Goal: Check status: Check status

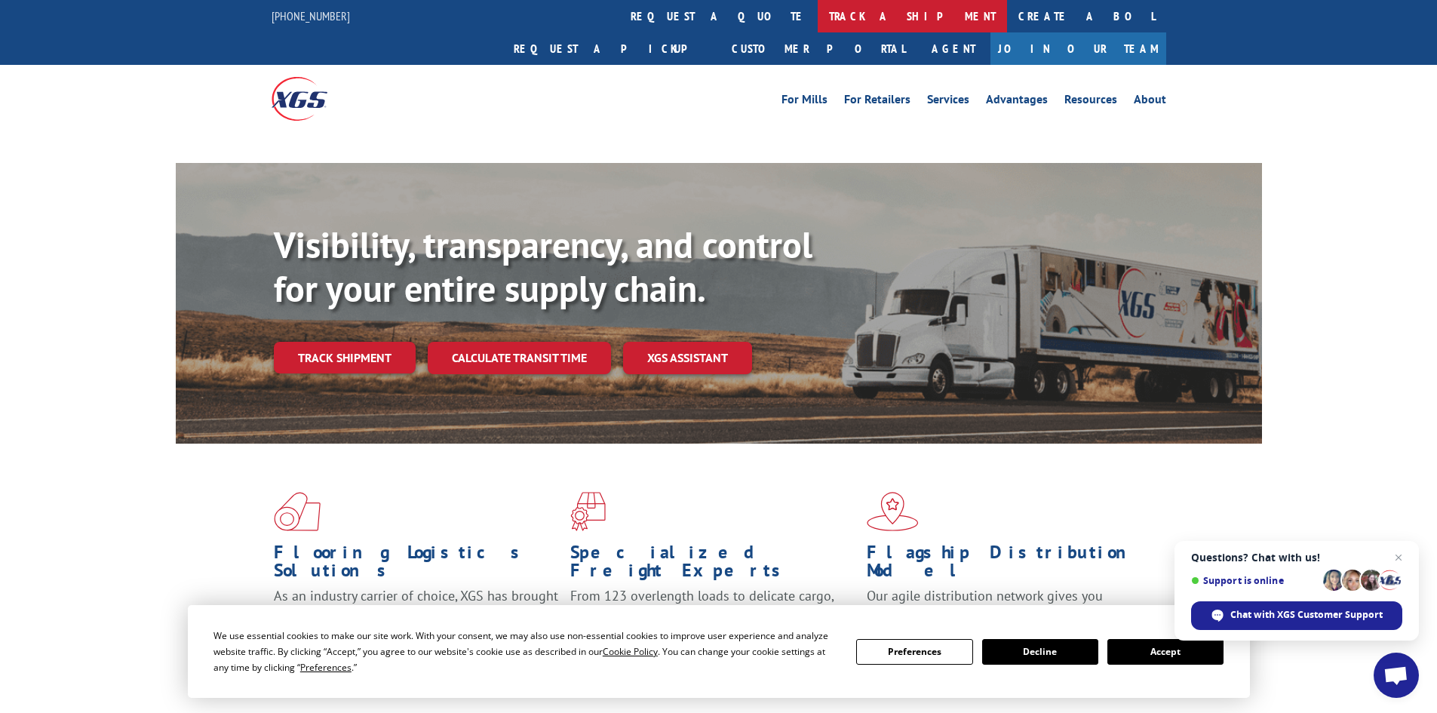
click at [818, 19] on link "track a shipment" at bounding box center [912, 16] width 189 height 32
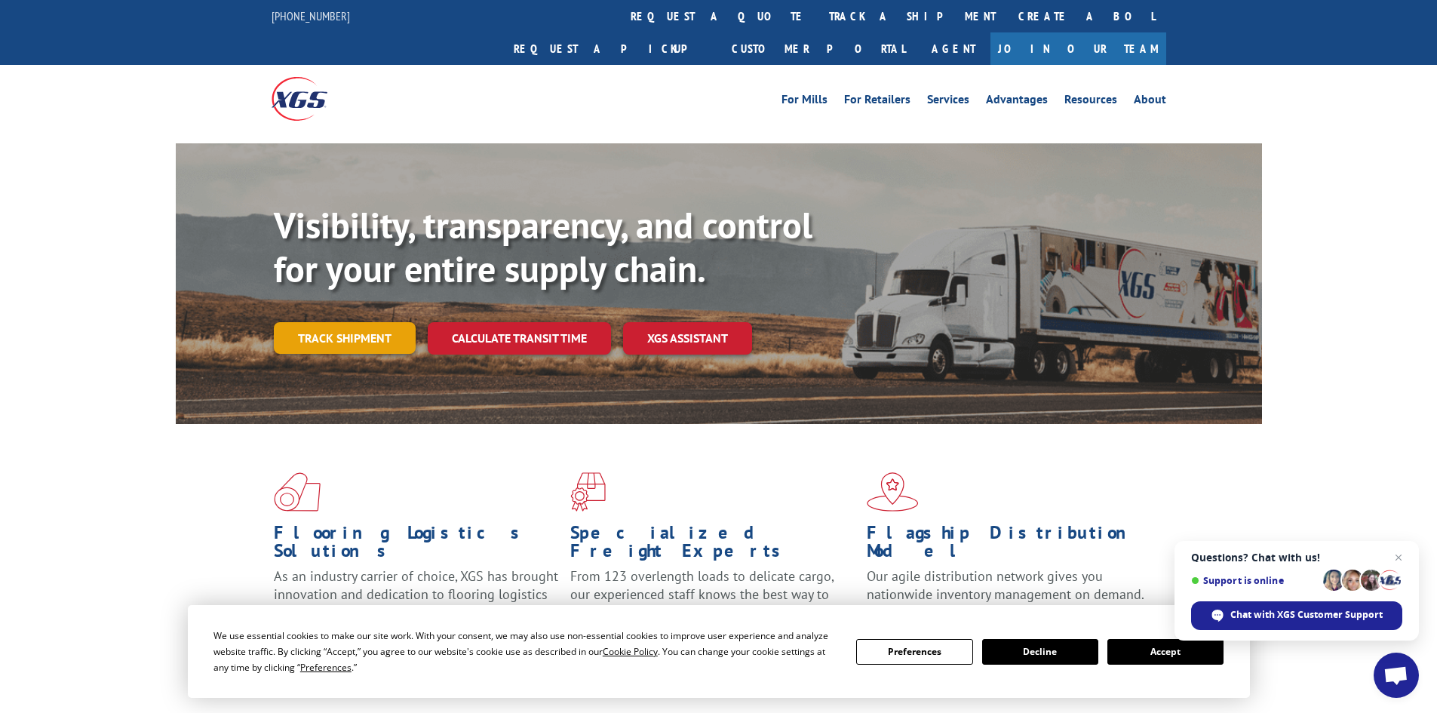
click at [340, 322] on link "Track shipment" at bounding box center [345, 338] width 142 height 32
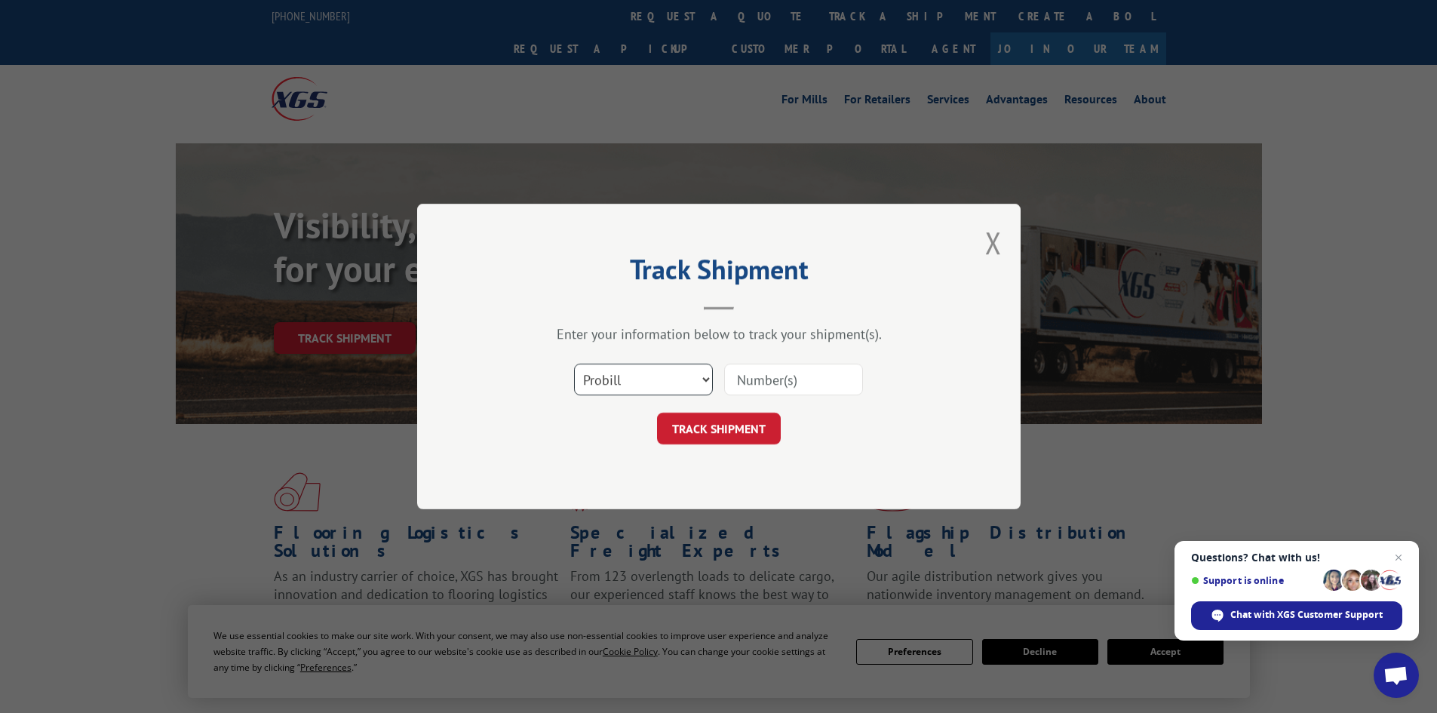
click at [688, 384] on select "Select category... Probill BOL PO" at bounding box center [643, 380] width 139 height 32
select select "po"
click at [574, 364] on select "Select category... Probill BOL PO" at bounding box center [643, 380] width 139 height 32
click at [781, 373] on input at bounding box center [793, 380] width 139 height 32
type input "29619"
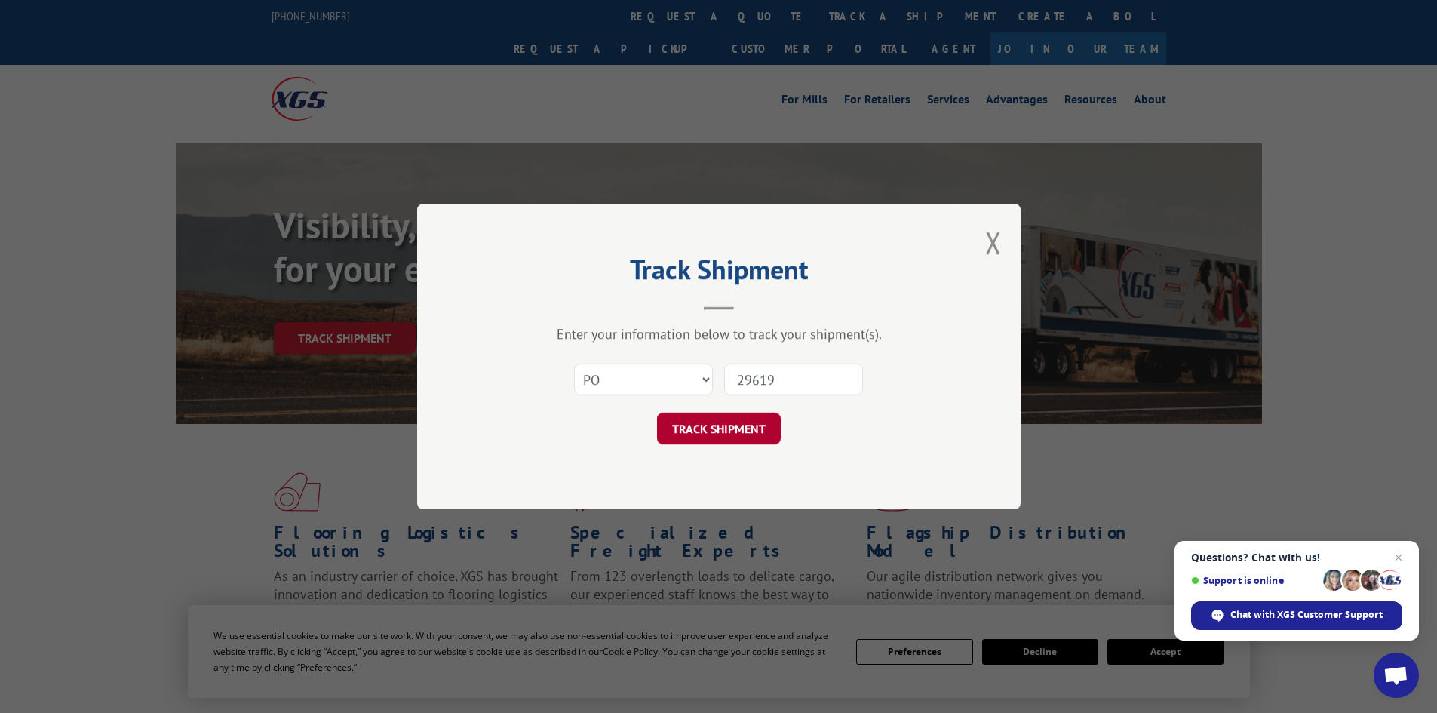
click at [726, 434] on button "TRACK SHIPMENT" at bounding box center [719, 429] width 124 height 32
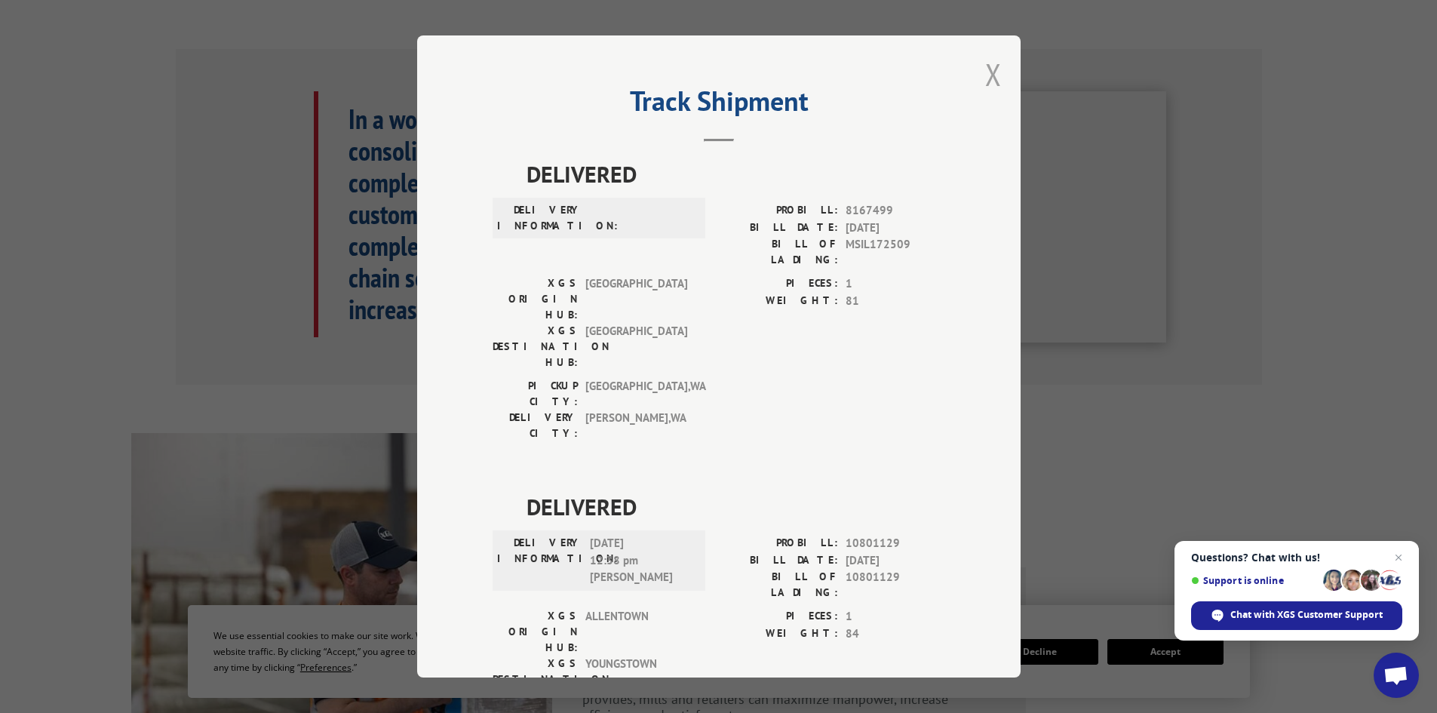
click at [990, 80] on button "Close modal" at bounding box center [993, 74] width 17 height 40
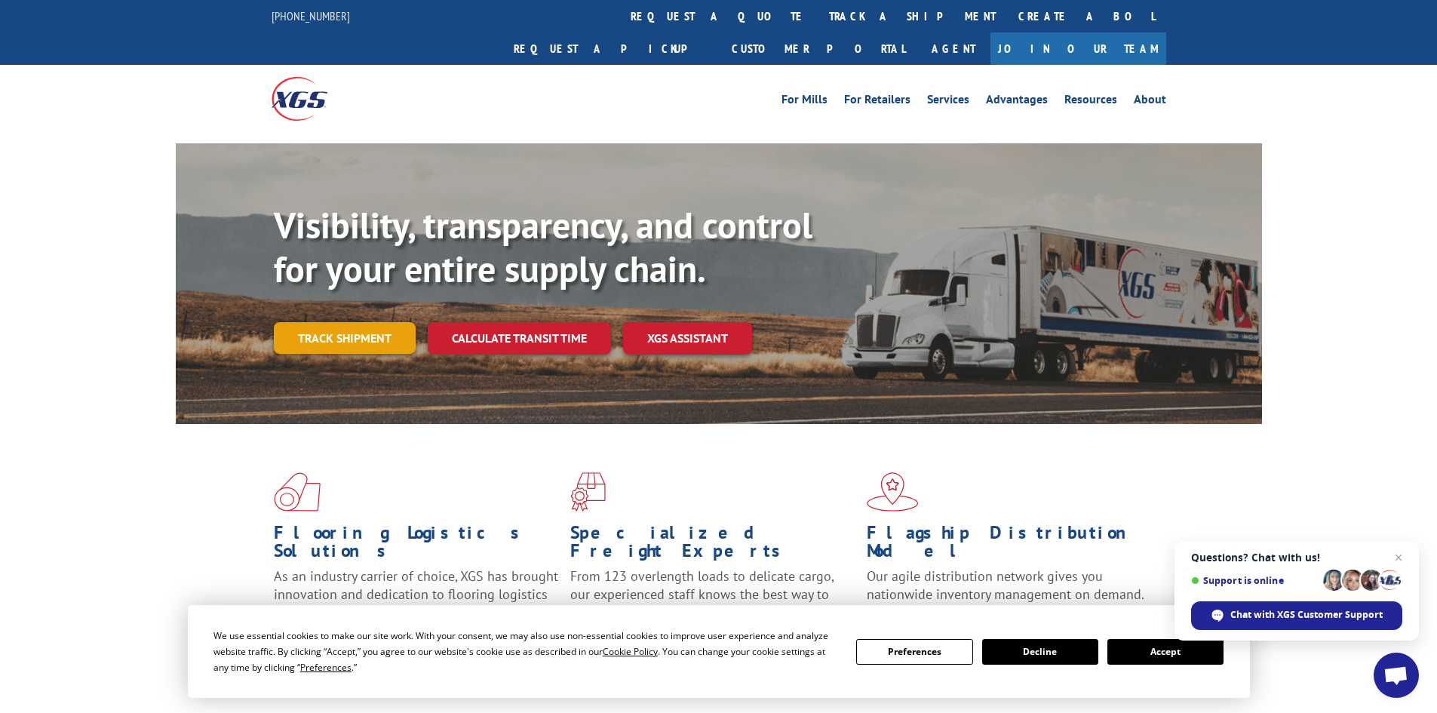
click at [388, 322] on link "Track shipment" at bounding box center [345, 338] width 142 height 32
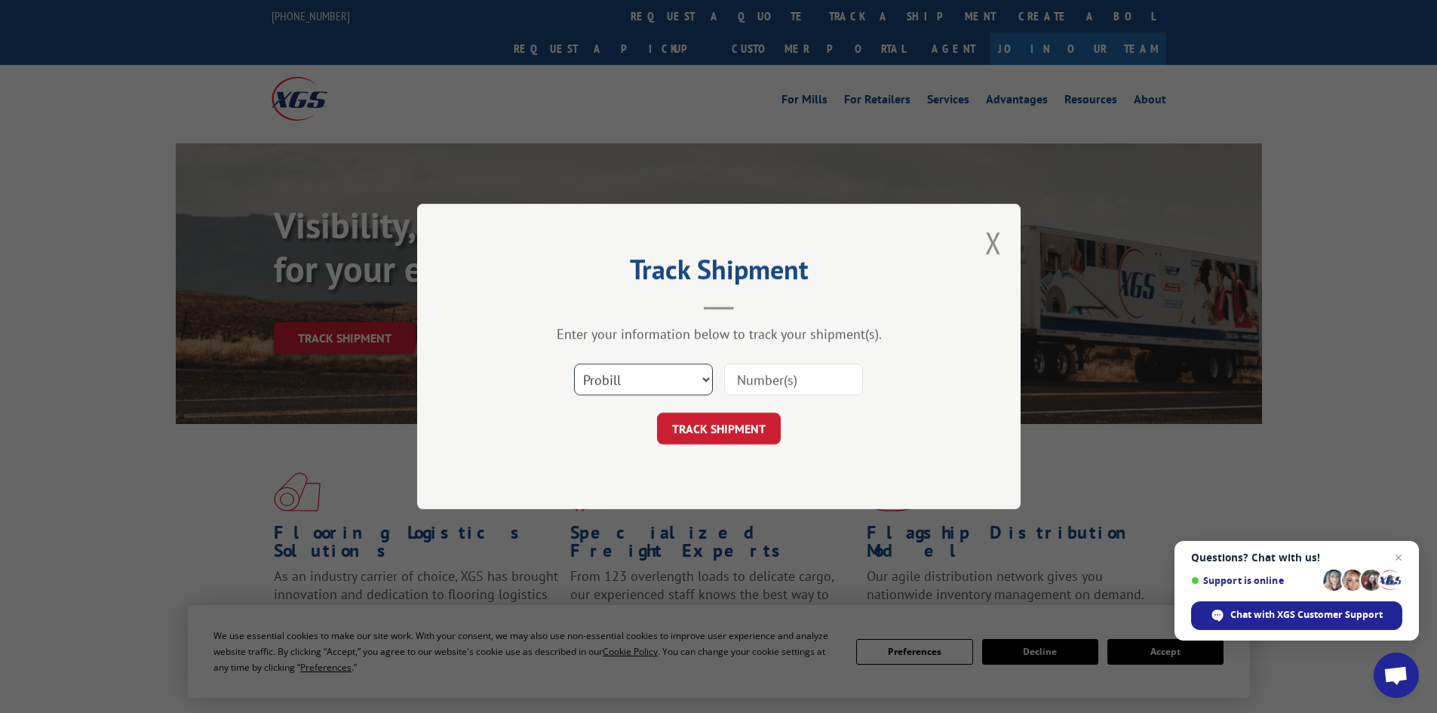
click at [672, 379] on select "Select category... Probill BOL PO" at bounding box center [643, 380] width 139 height 32
click at [574, 364] on select "Select category... Probill BOL PO" at bounding box center [643, 380] width 139 height 32
click at [779, 370] on input at bounding box center [793, 380] width 139 height 32
type input "951147"
click at [736, 416] on button "TRACK SHIPMENT" at bounding box center [719, 429] width 124 height 32
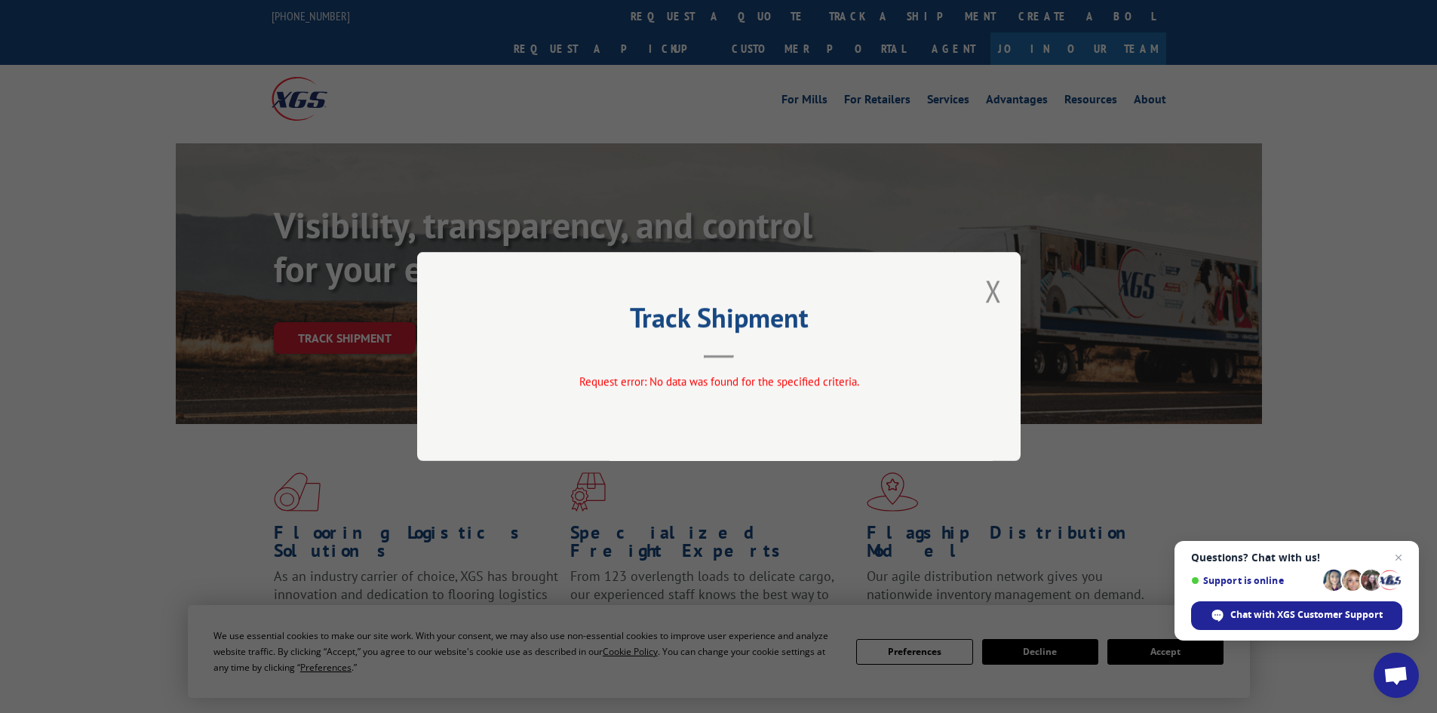
click at [995, 284] on button "Close modal" at bounding box center [993, 291] width 17 height 40
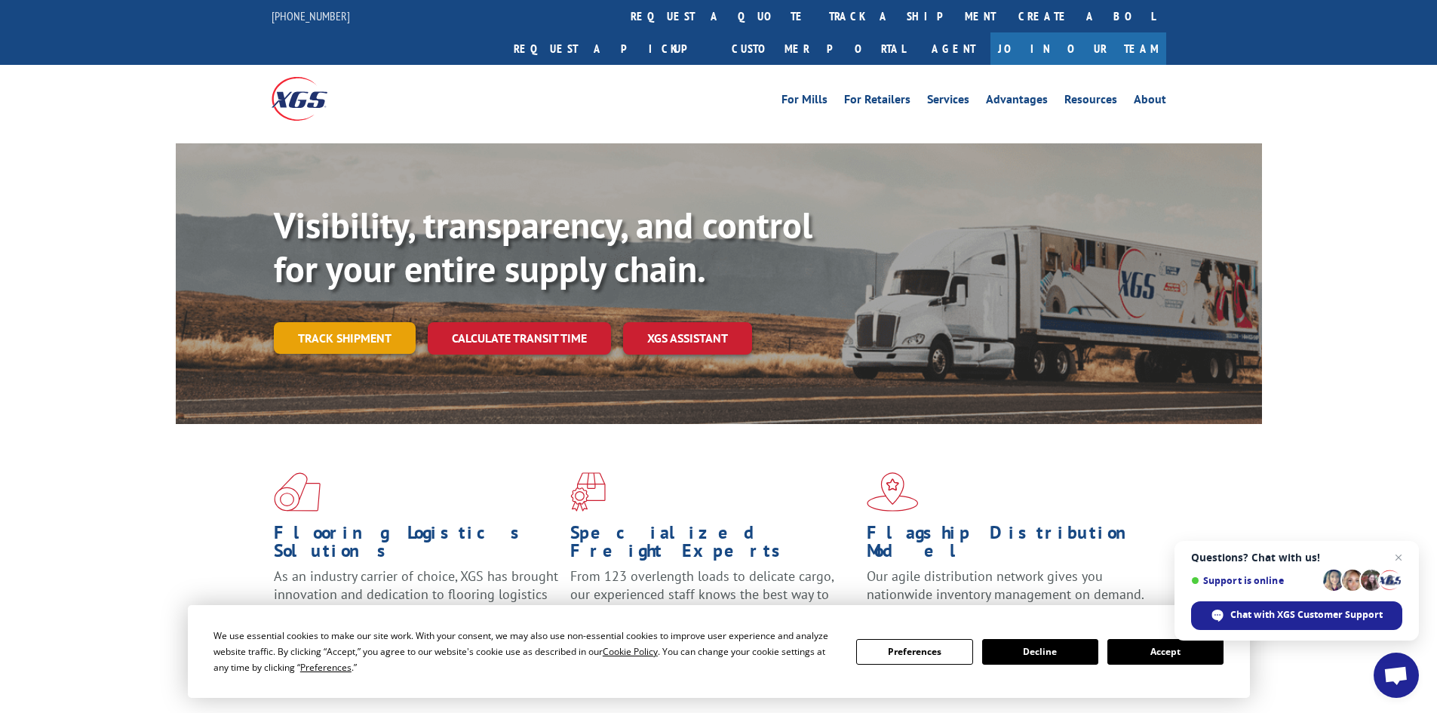
click at [394, 322] on link "Track shipment" at bounding box center [345, 338] width 142 height 32
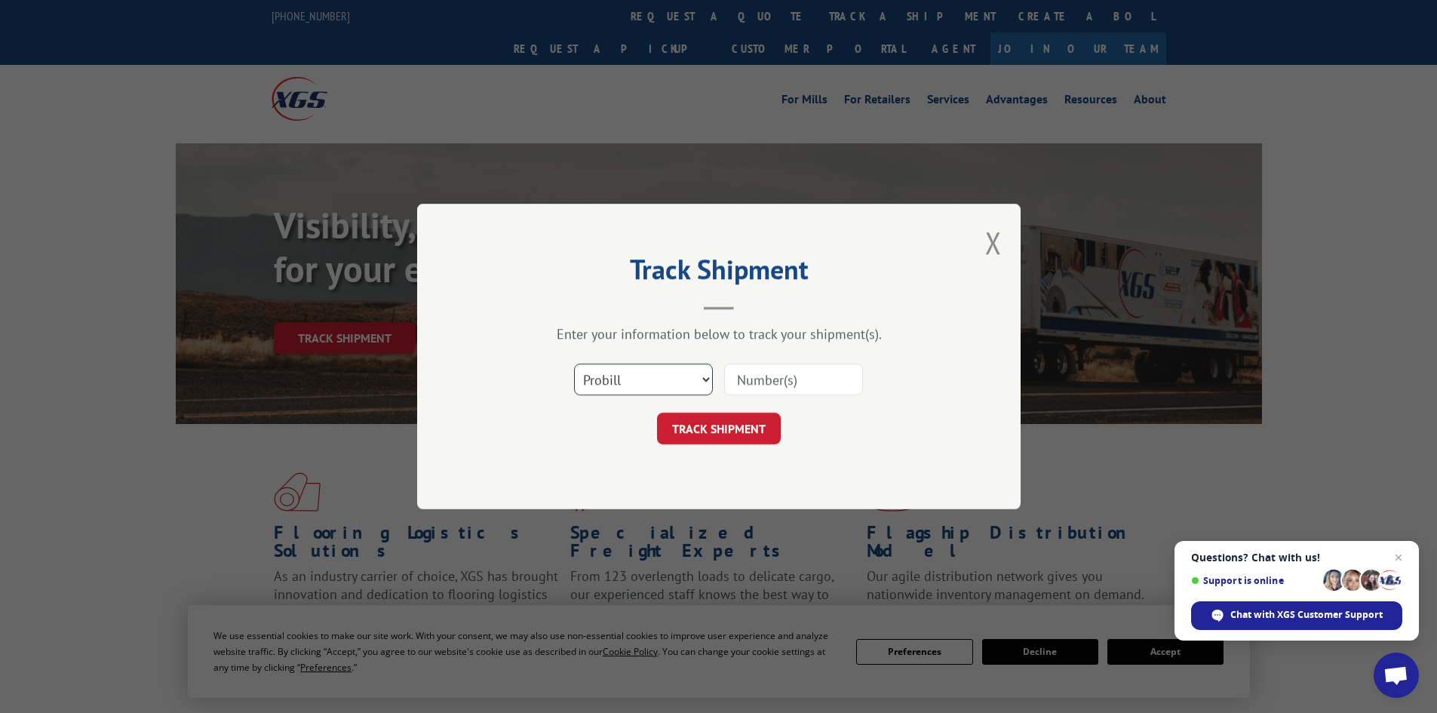
click at [680, 372] on select "Select category... Probill BOL PO" at bounding box center [643, 380] width 139 height 32
select select "bol"
click at [574, 364] on select "Select category... Probill BOL PO" at bounding box center [643, 380] width 139 height 32
click at [772, 385] on input at bounding box center [793, 380] width 139 height 32
type input "951147"
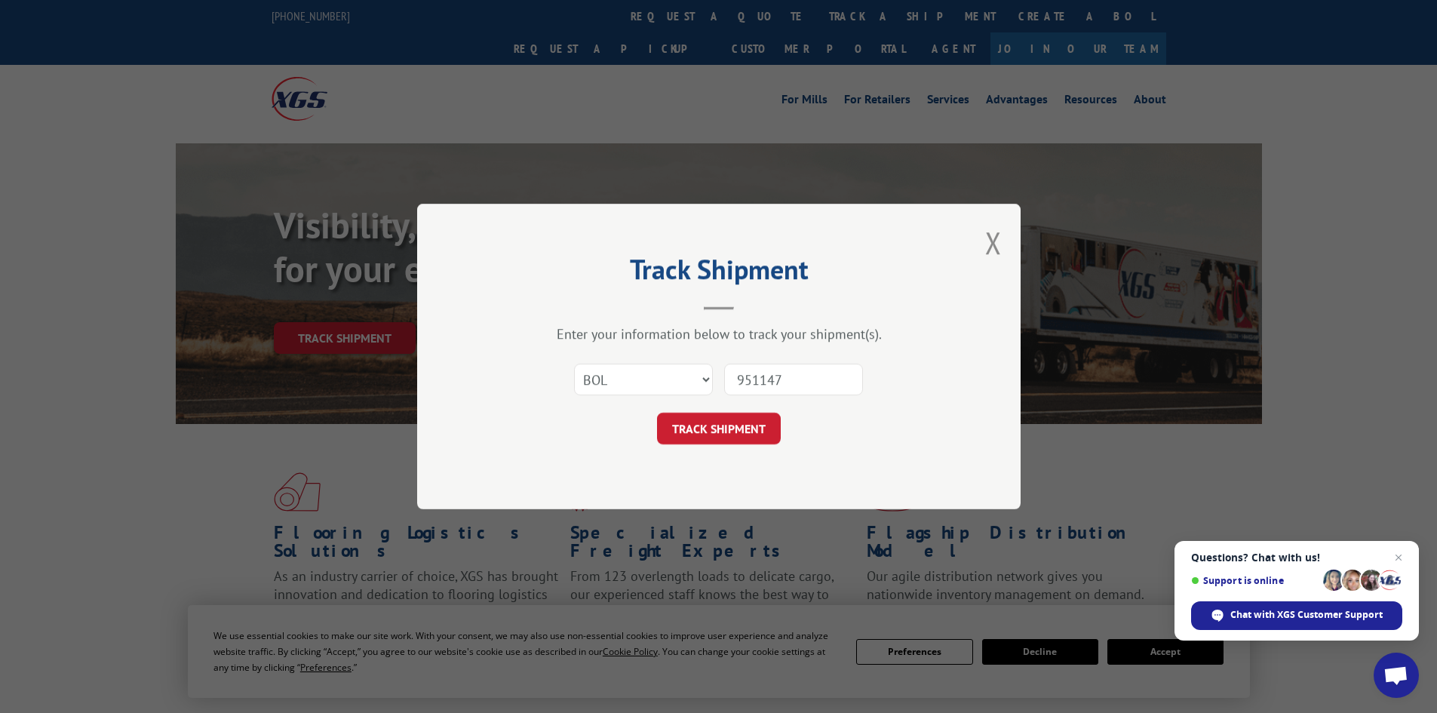
click button "TRACK SHIPMENT" at bounding box center [719, 429] width 124 height 32
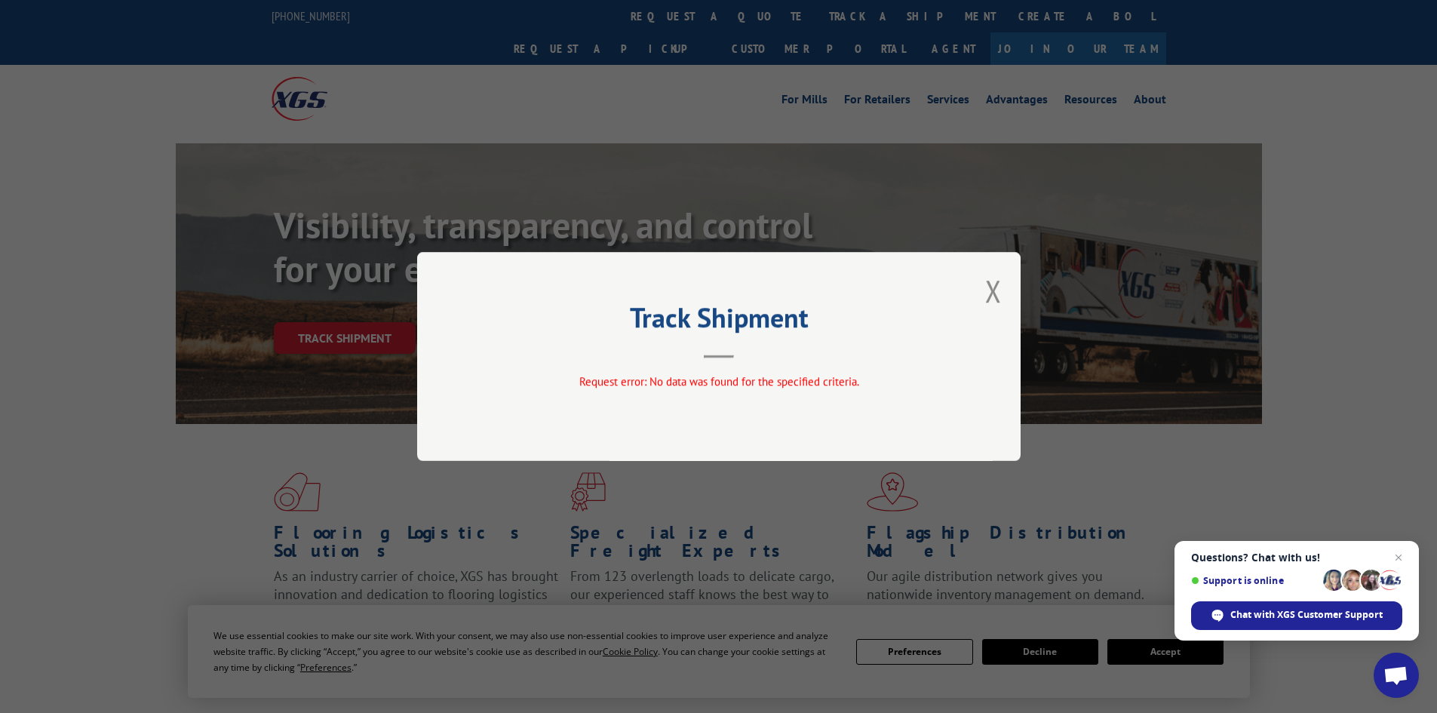
click at [847, 332] on h2 "Track Shipment" at bounding box center [719, 321] width 453 height 29
click at [995, 293] on button "Close modal" at bounding box center [993, 291] width 17 height 40
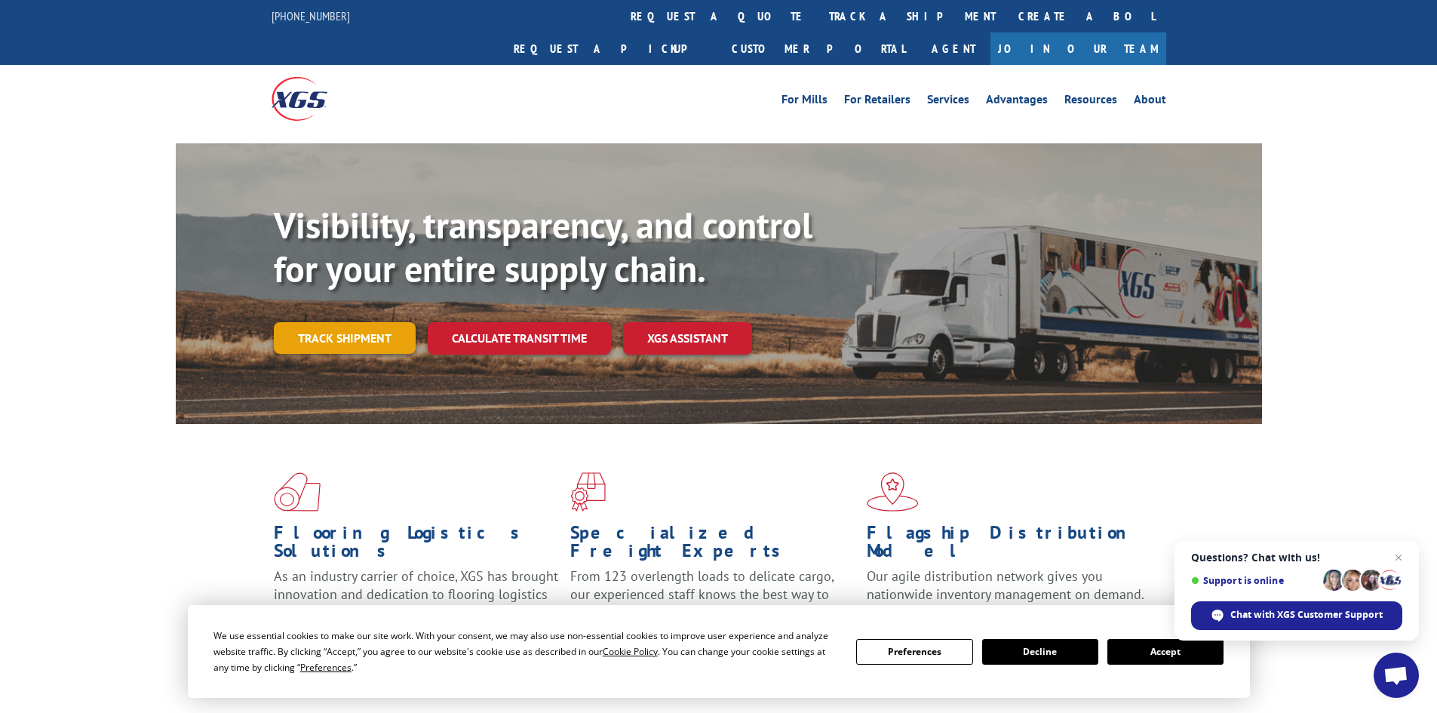
click at [371, 322] on link "Track shipment" at bounding box center [345, 338] width 142 height 32
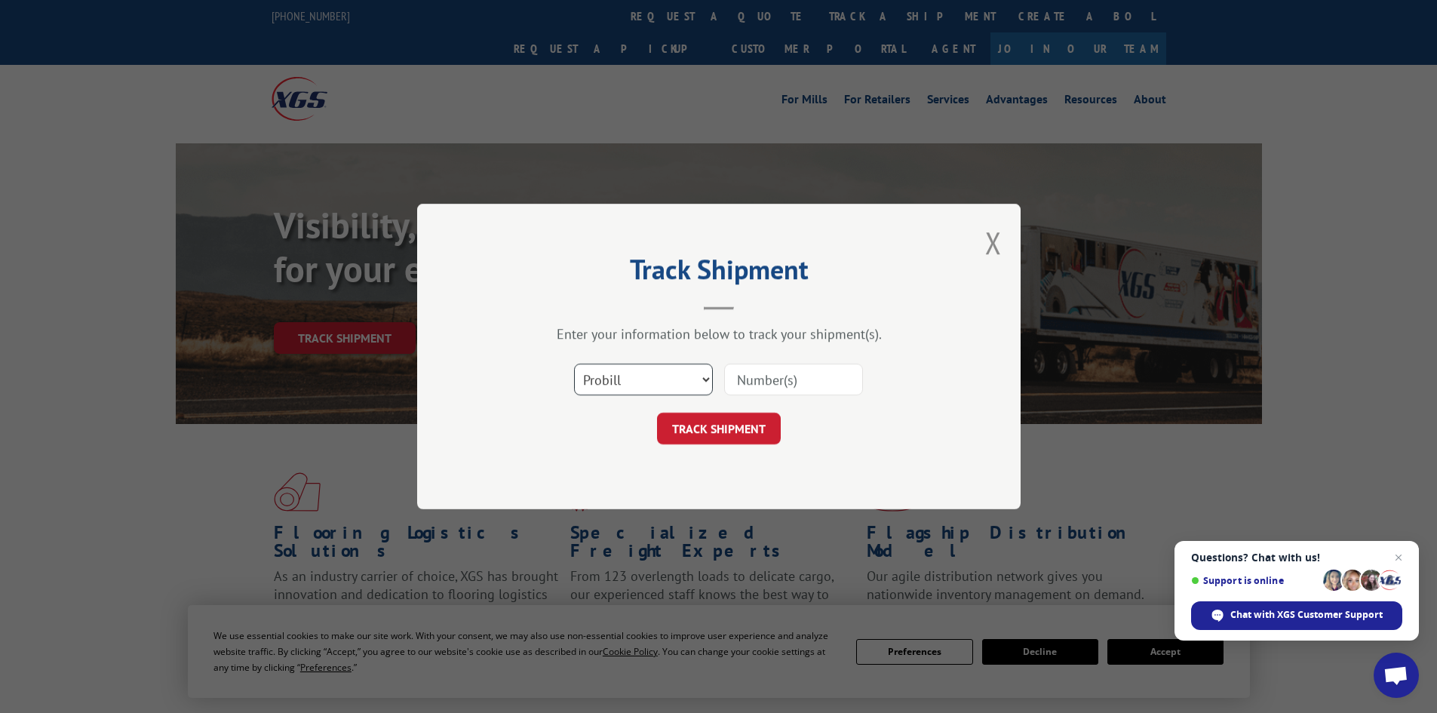
click at [663, 383] on select "Select category... Probill BOL PO" at bounding box center [643, 380] width 139 height 32
select select "po"
click at [574, 364] on select "Select category... Probill BOL PO" at bounding box center [643, 380] width 139 height 32
click at [797, 373] on input at bounding box center [793, 380] width 139 height 32
type input "29619"
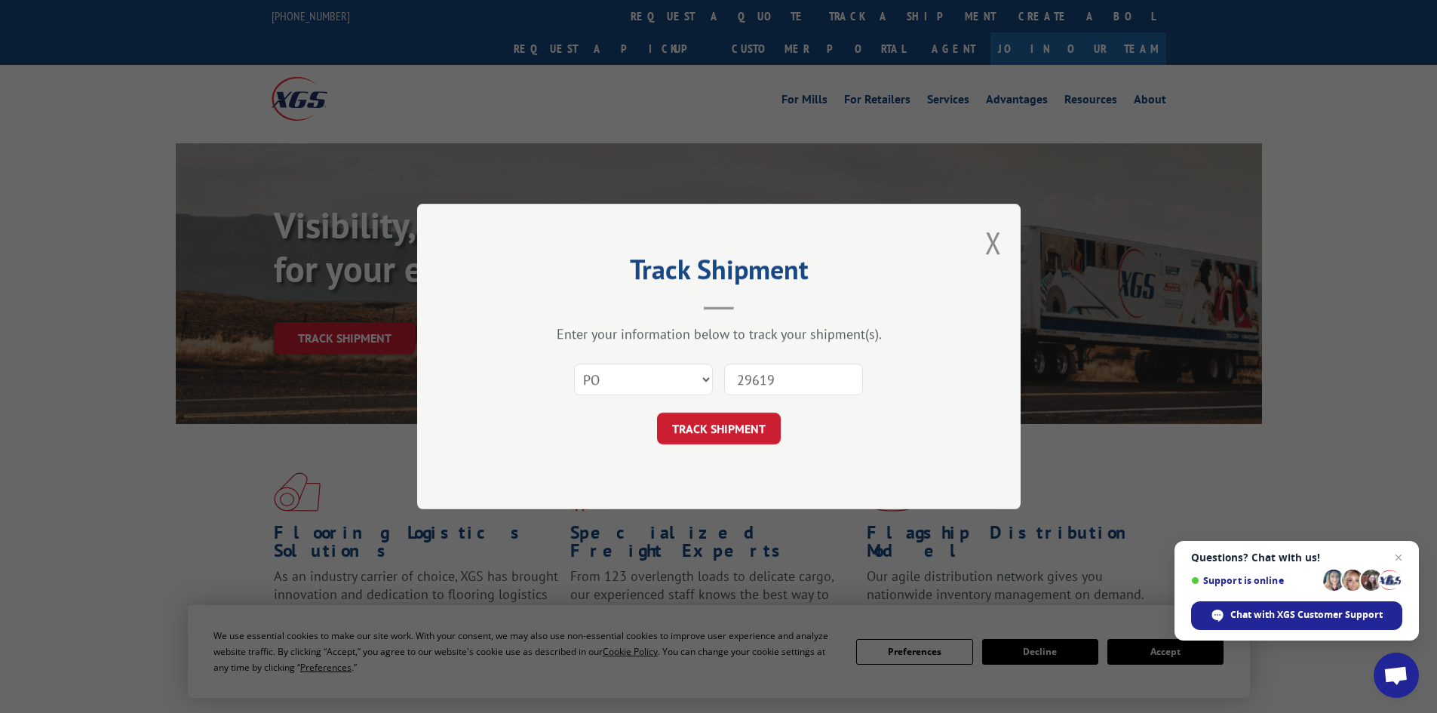
click button "TRACK SHIPMENT" at bounding box center [719, 429] width 124 height 32
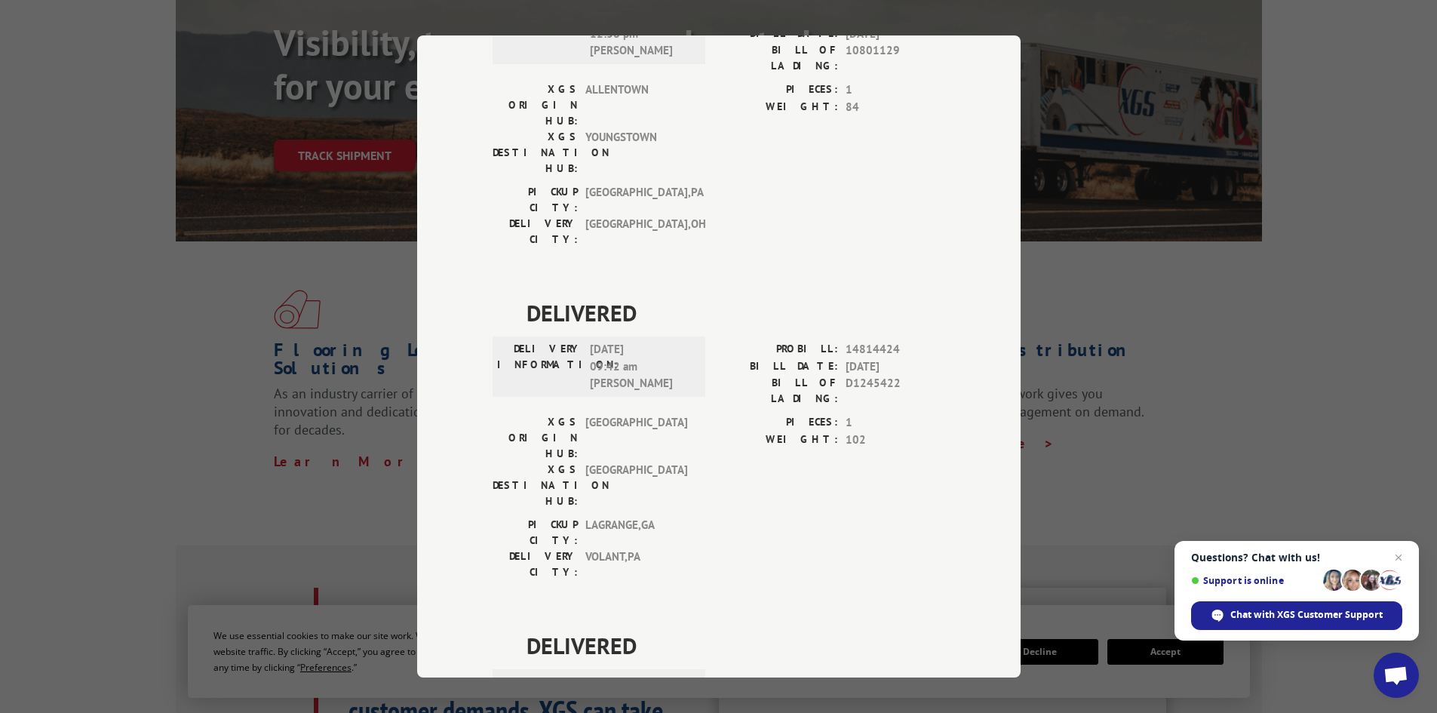
scroll to position [226, 0]
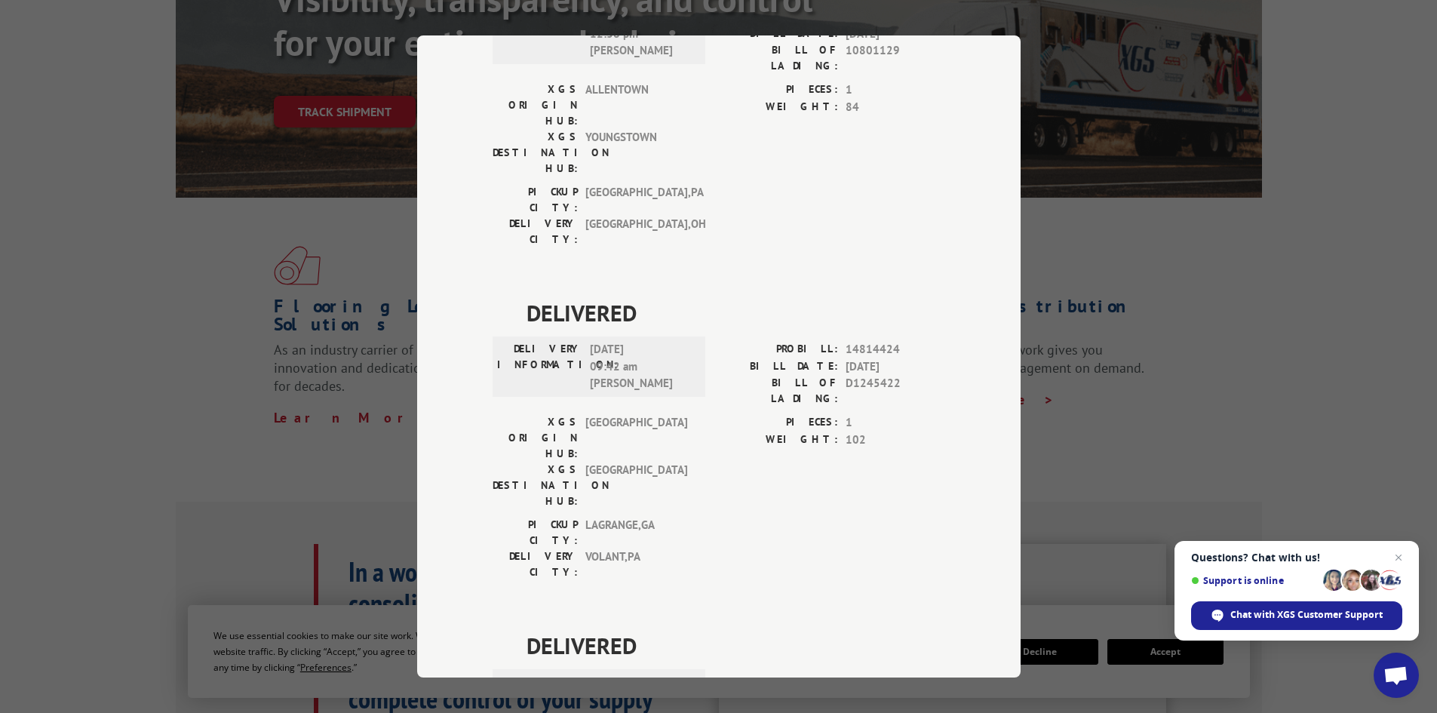
click at [1335, 254] on div "Track Shipment DELIVERED DELIVERY INFORMATION: PROBILL: 8167499 BILL DATE: [DAT…" at bounding box center [718, 356] width 1437 height 713
click at [395, 112] on div "Track Shipment DELIVERED DELIVERY INFORMATION: PROBILL: 8167499 BILL DATE: [DAT…" at bounding box center [718, 356] width 1437 height 713
click at [372, 87] on div "Track Shipment DELIVERED DELIVERY INFORMATION: PROBILL: 8167499 BILL DATE: [DAT…" at bounding box center [718, 356] width 1437 height 713
click at [107, 367] on div "Track Shipment DELIVERED DELIVERY INFORMATION: PROBILL: 8167499 BILL DATE: [DAT…" at bounding box center [718, 356] width 1437 height 713
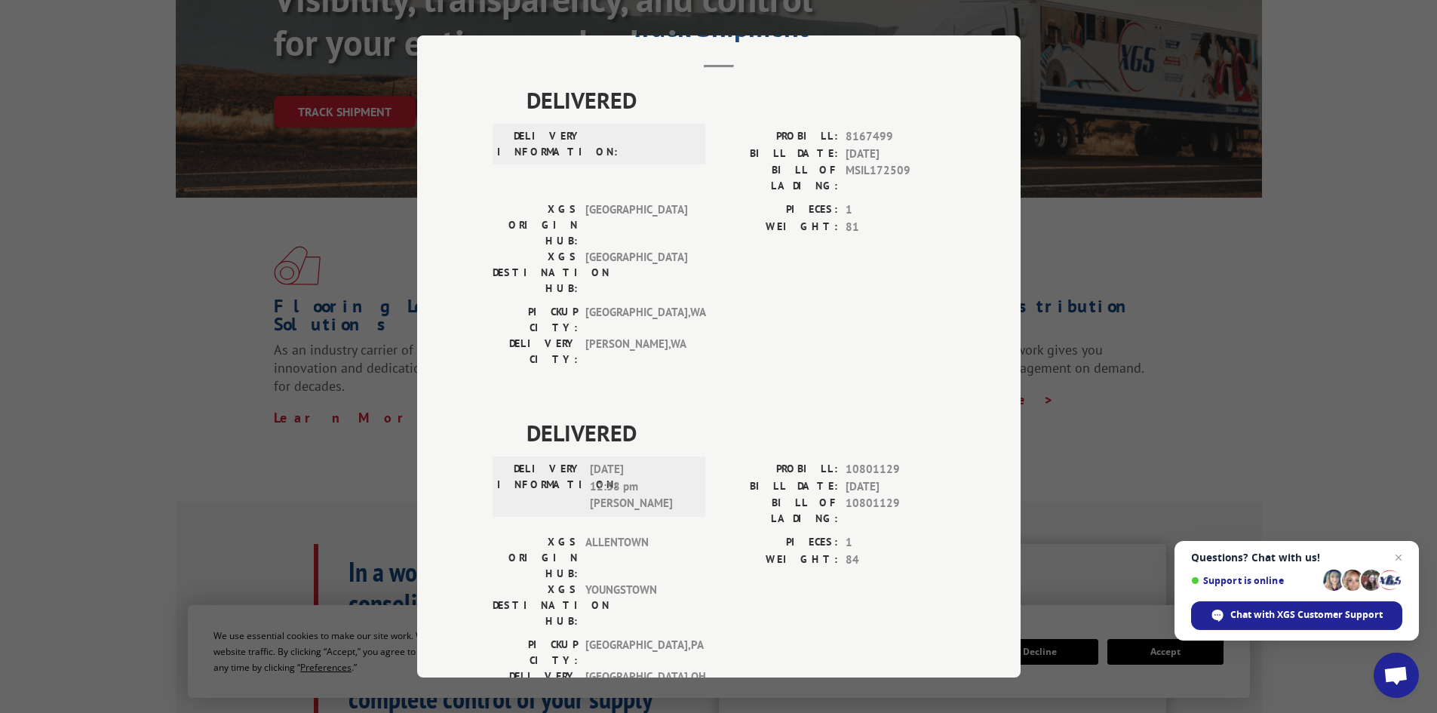
scroll to position [0, 0]
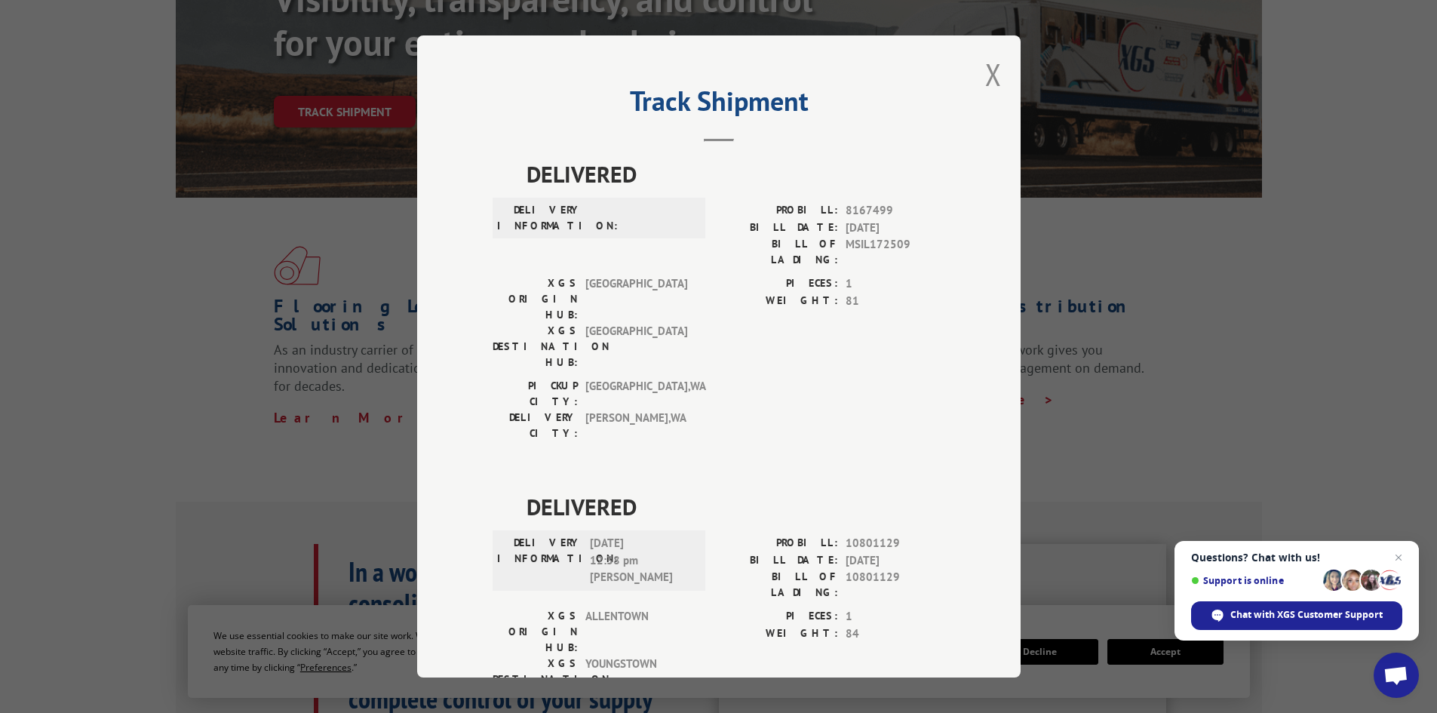
click at [978, 77] on div "Track Shipment DELIVERED DELIVERY INFORMATION: PROBILL: 8167499 BILL DATE: [DAT…" at bounding box center [718, 356] width 603 height 642
click at [985, 75] on button "Close modal" at bounding box center [993, 74] width 17 height 40
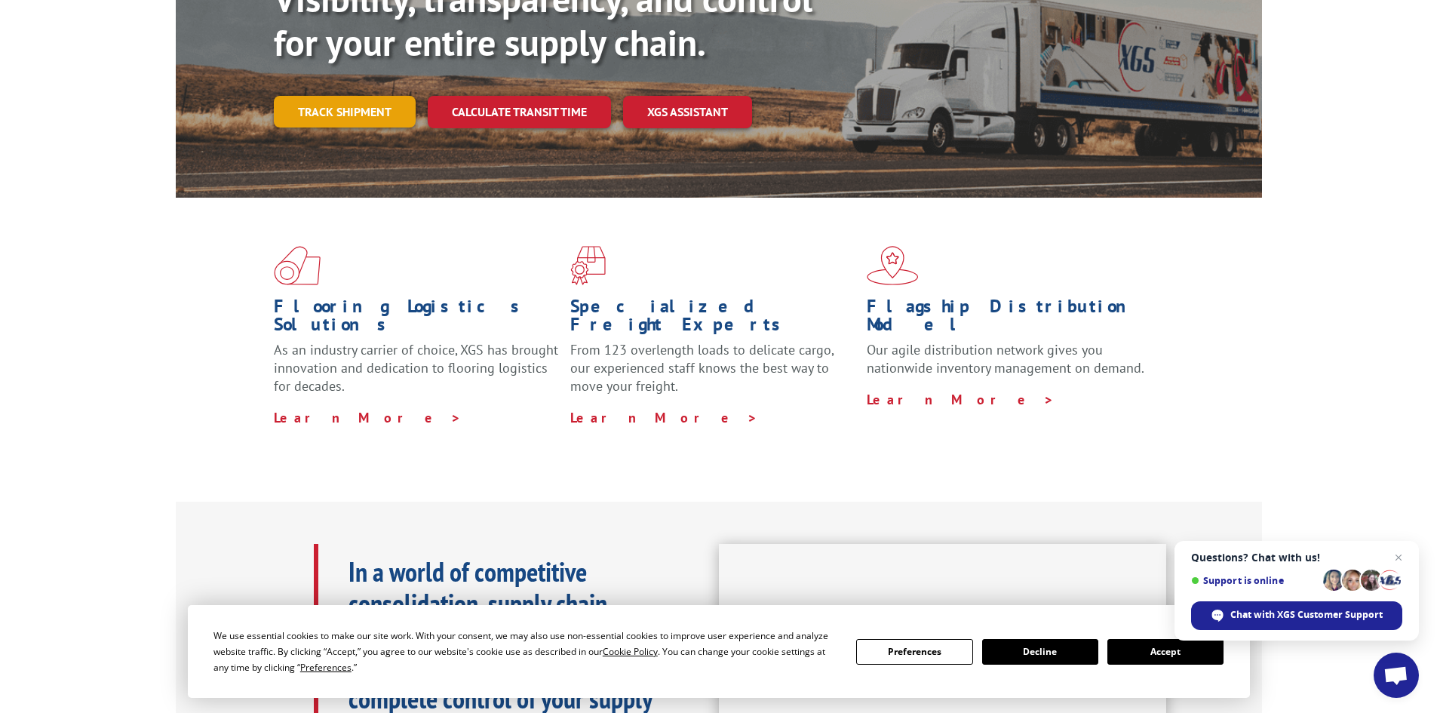
click at [317, 96] on link "Track shipment" at bounding box center [345, 112] width 142 height 32
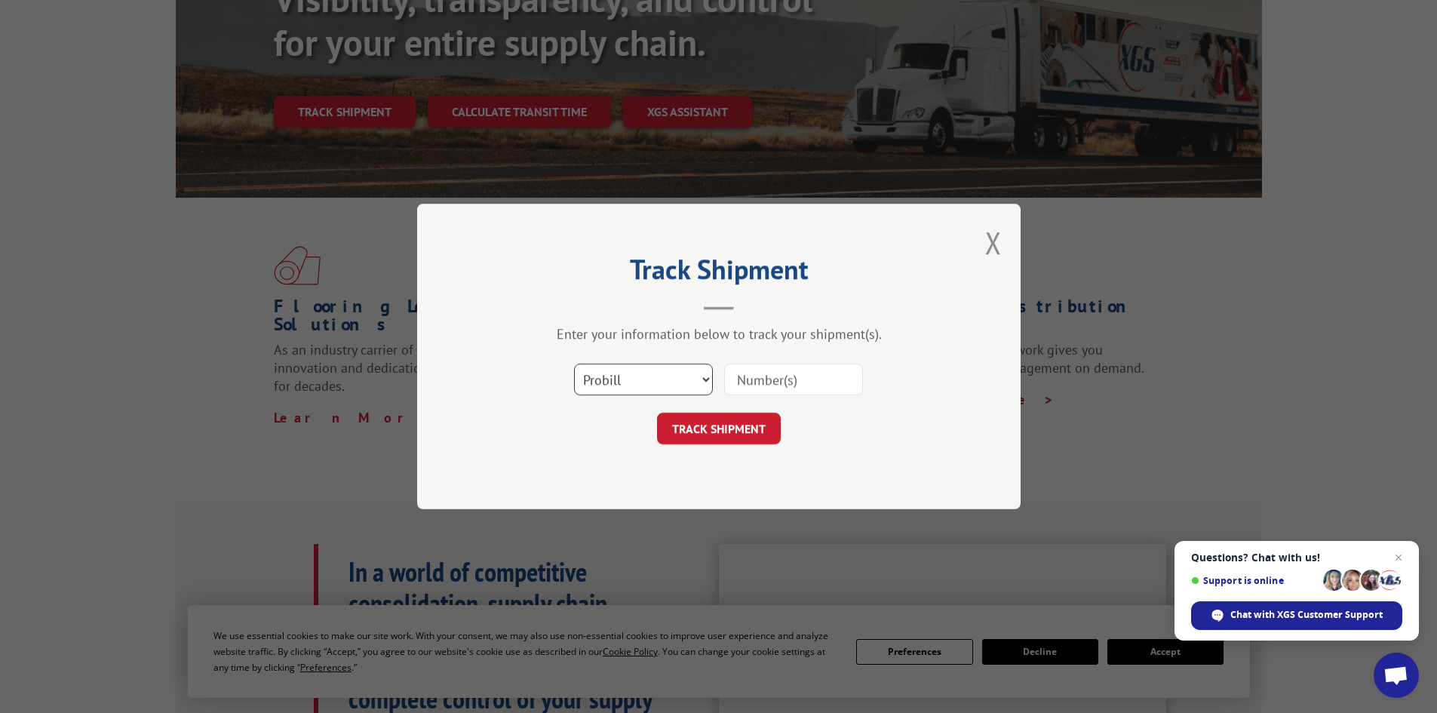
click at [648, 379] on select "Select category... Probill BOL PO" at bounding box center [643, 380] width 139 height 32
select select "po"
click at [574, 364] on select "Select category... Probill BOL PO" at bounding box center [643, 380] width 139 height 32
click at [741, 383] on input at bounding box center [793, 380] width 139 height 32
type input "HC052497"
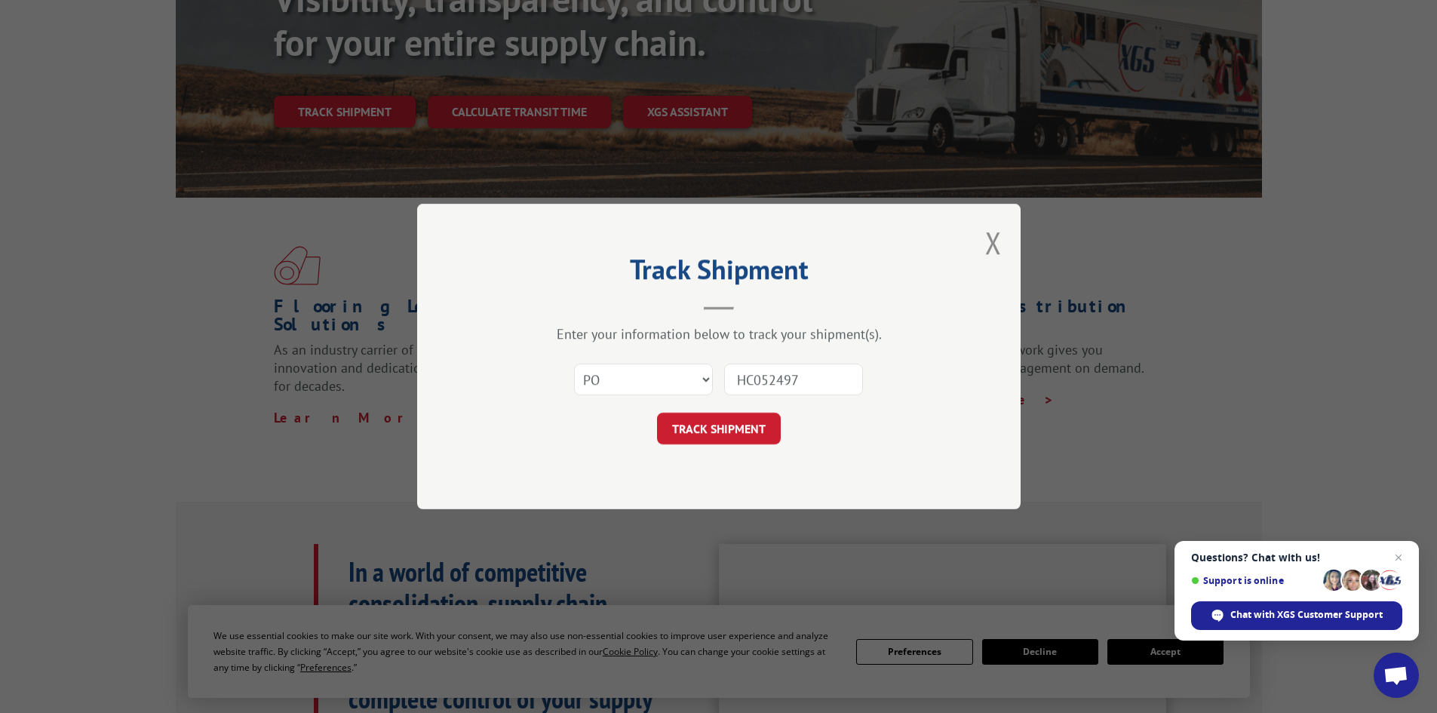
click button "TRACK SHIPMENT" at bounding box center [719, 429] width 124 height 32
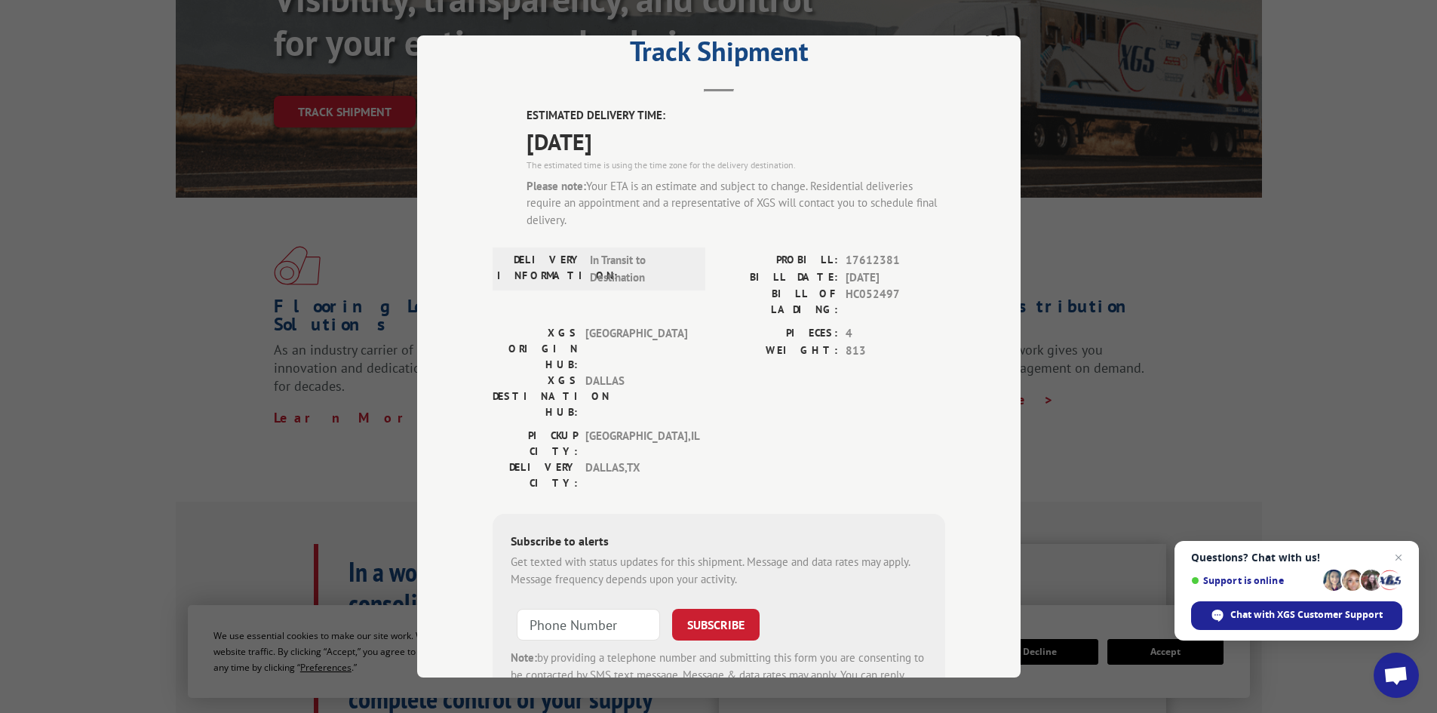
scroll to position [106, 0]
